Goal: Task Accomplishment & Management: Complete application form

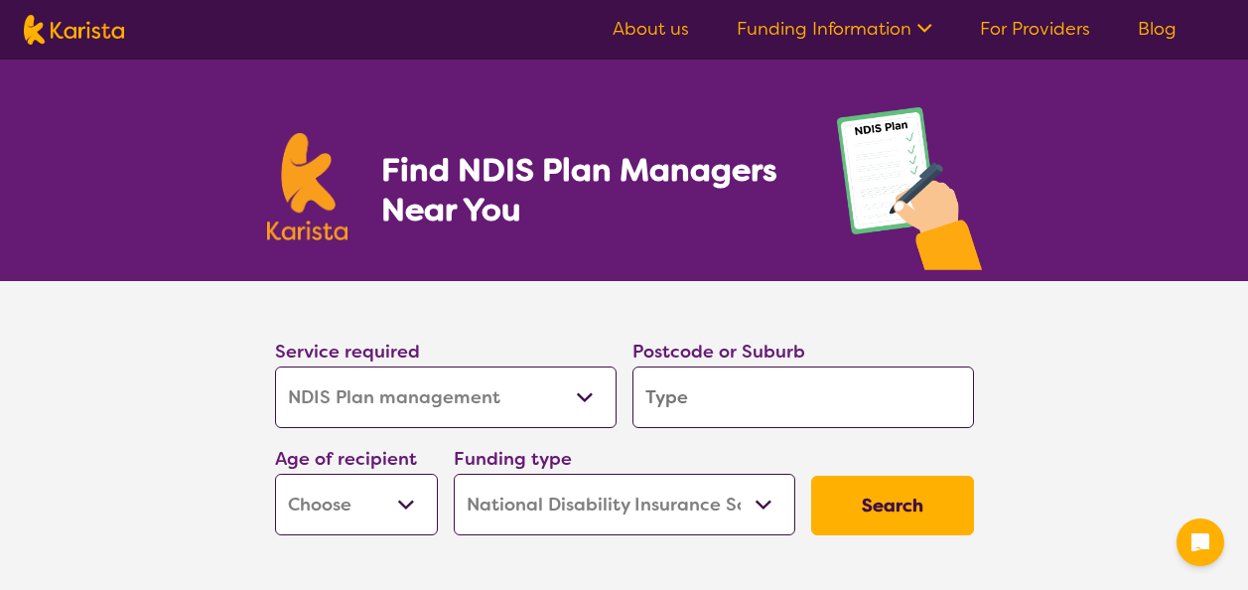
select select "NDIS Plan management"
select select "NDIS"
select select "NDIS Plan management"
select select "NDIS"
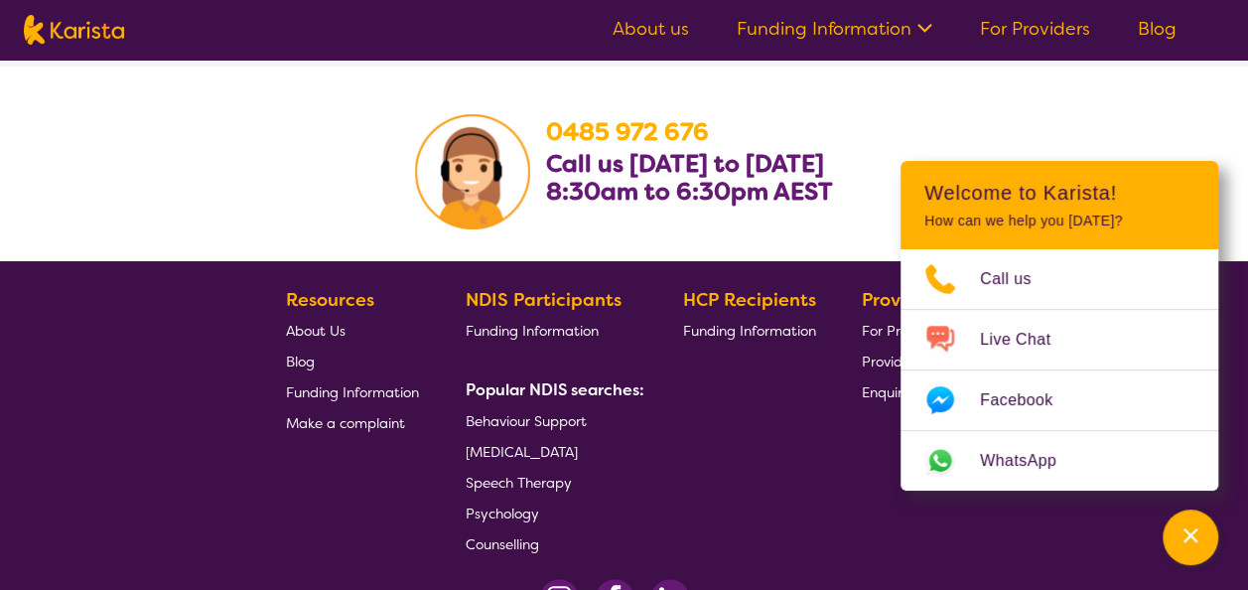
scroll to position [3796, 0]
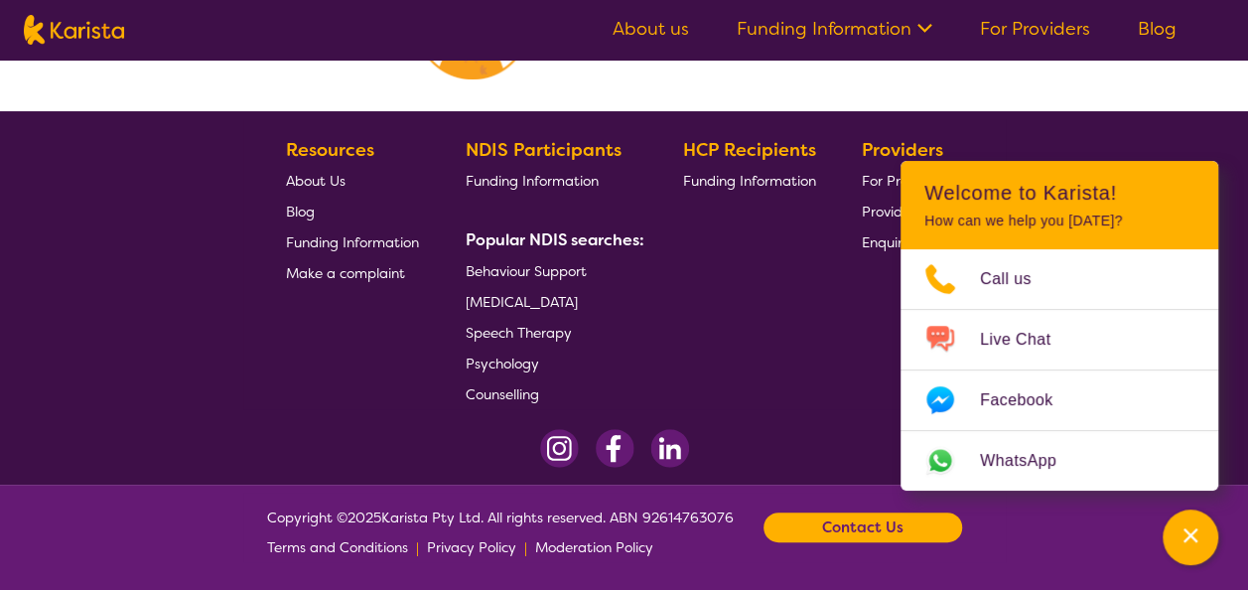
click at [988, 143] on section "Resources About Us Blog Funding Information Make a complaint NDIS Participants …" at bounding box center [624, 264] width 762 height 290
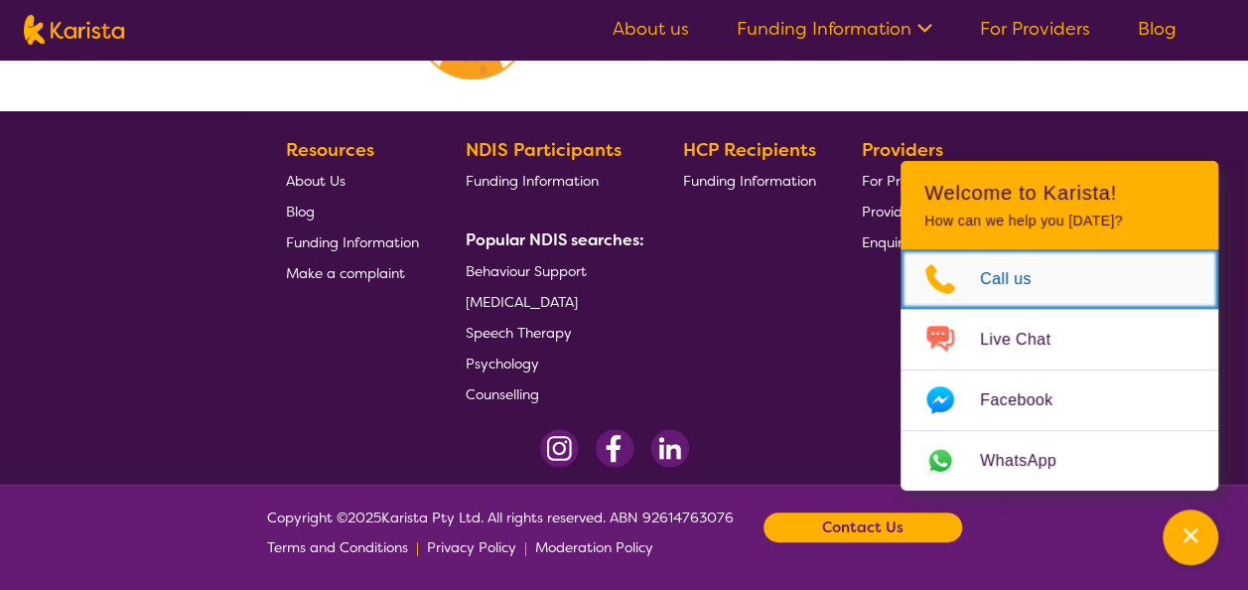
click at [989, 288] on span "Call us" at bounding box center [1017, 279] width 75 height 30
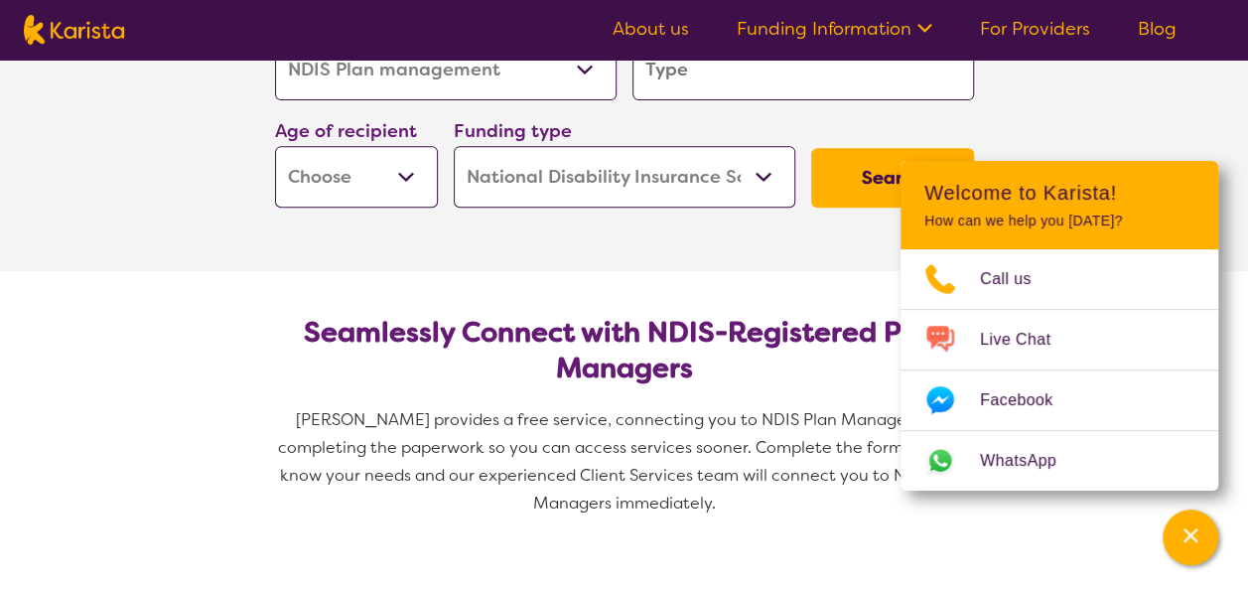
scroll to position [0, 0]
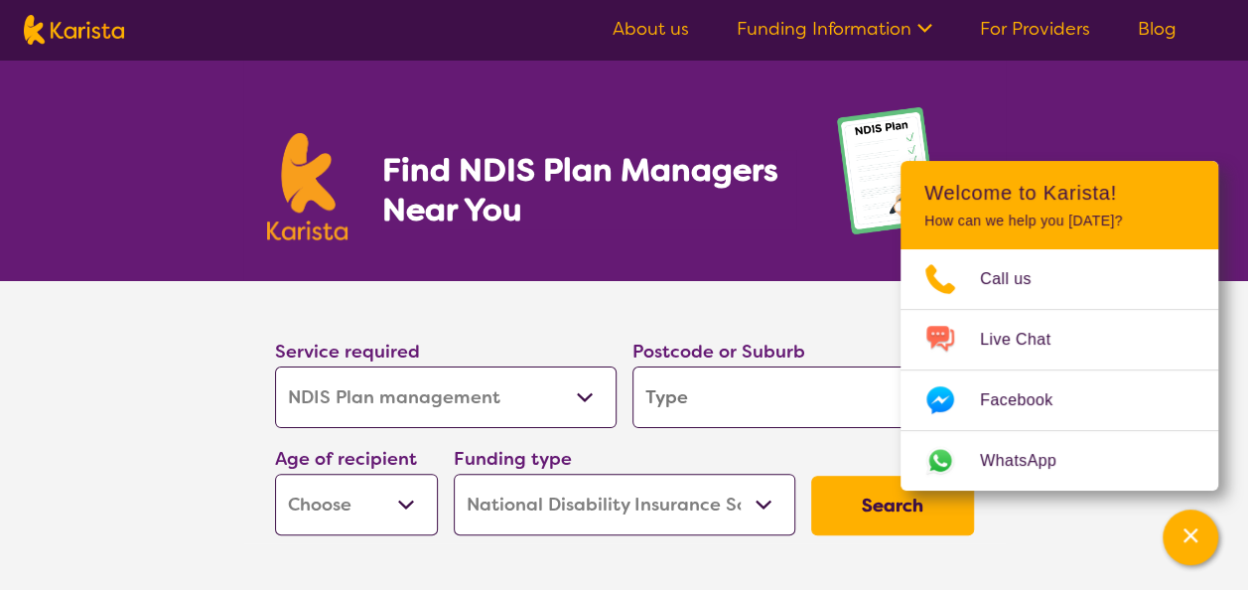
click at [1033, 24] on link "For Providers" at bounding box center [1035, 29] width 110 height 24
